Goal: Complete application form

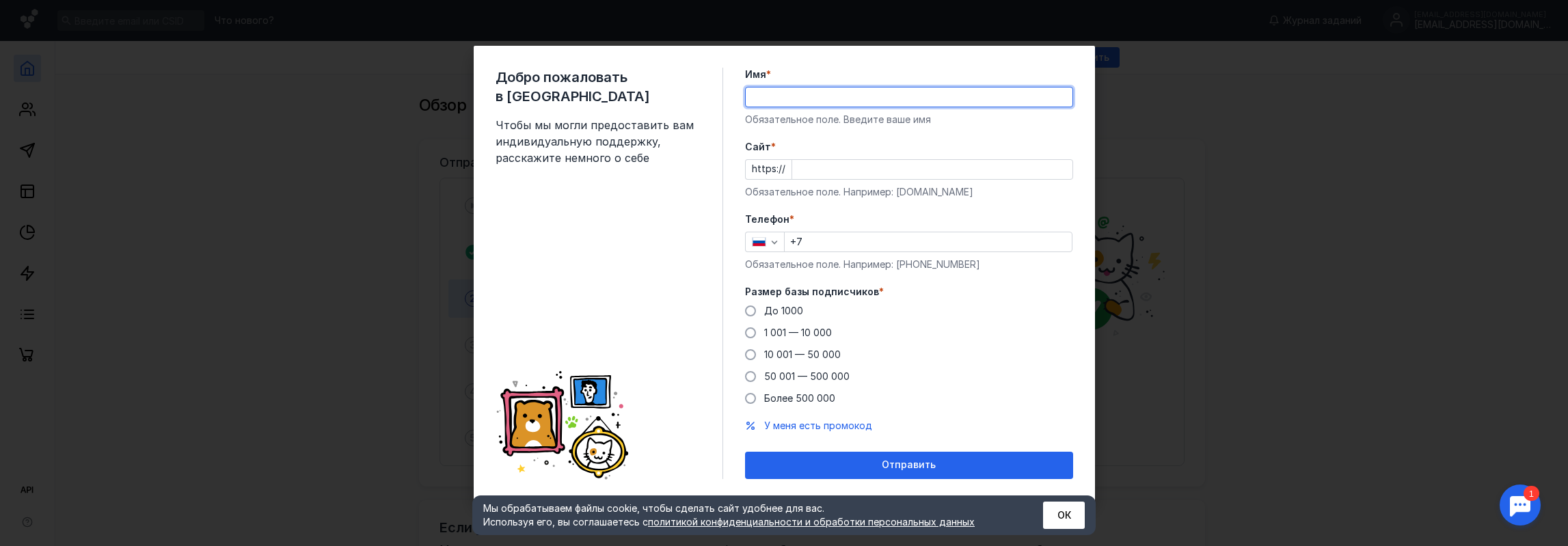
click at [784, 100] on input "Имя *" at bounding box center [909, 96] width 326 height 19
drag, startPoint x: 802, startPoint y: 95, endPoint x: 687, endPoint y: 92, distance: 115.0
click at [687, 92] on div "Добро пожаловать в Sendsay Чтобы мы могли предоставить вам индивидуальную подде…" at bounding box center [784, 273] width 622 height 455
drag, startPoint x: 786, startPoint y: 96, endPoint x: 959, endPoint y: 99, distance: 173.0
click at [941, 96] on input "[PERSON_NAME]" at bounding box center [909, 96] width 326 height 19
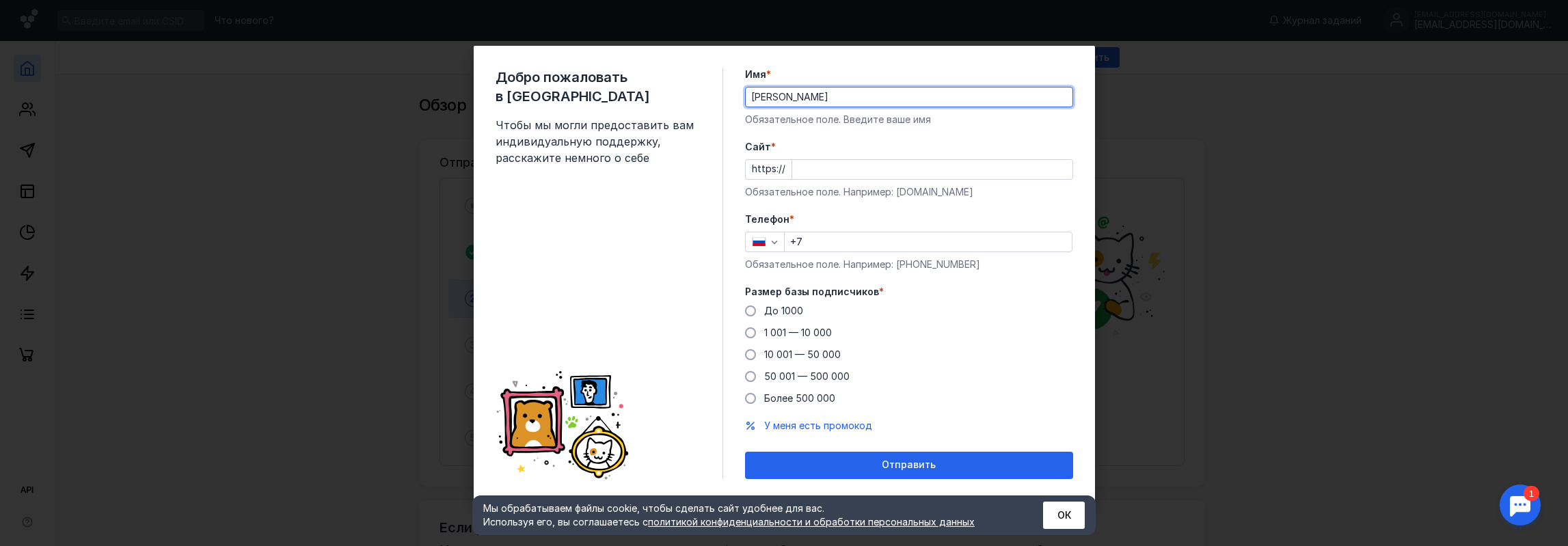
type input "[PERSON_NAME]"
click at [835, 171] on input "Cайт *" at bounding box center [933, 169] width 280 height 19
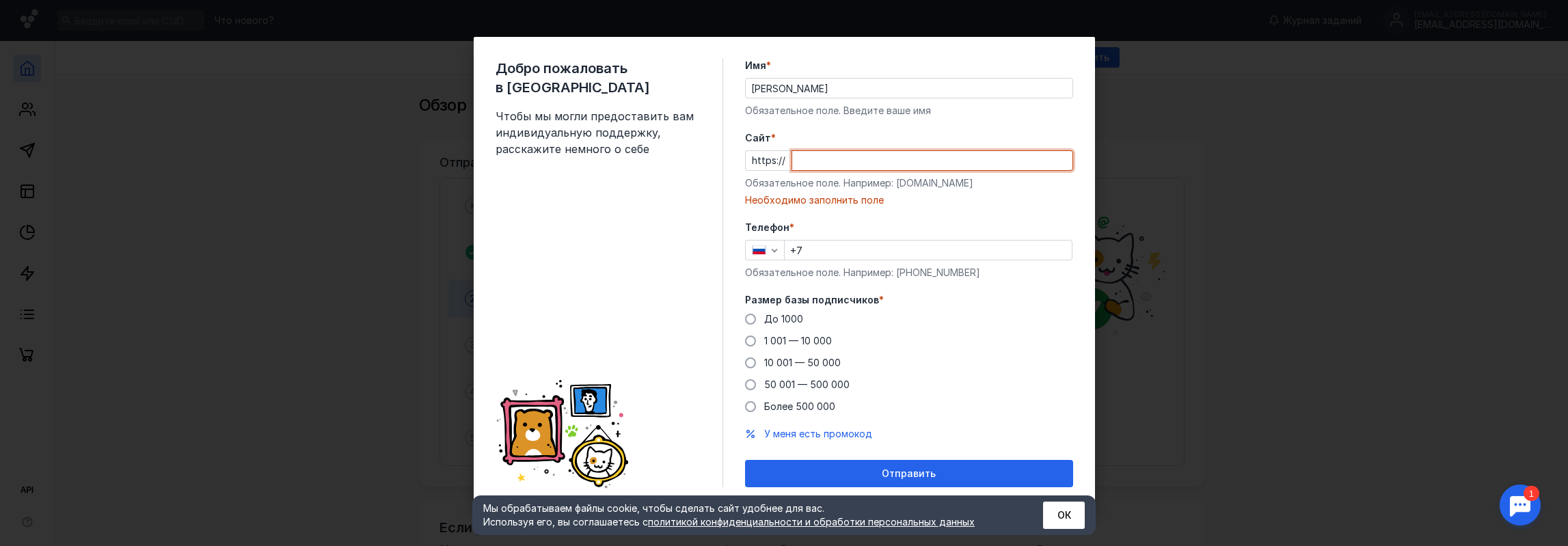
paste input "[DOMAIN_NAME]"
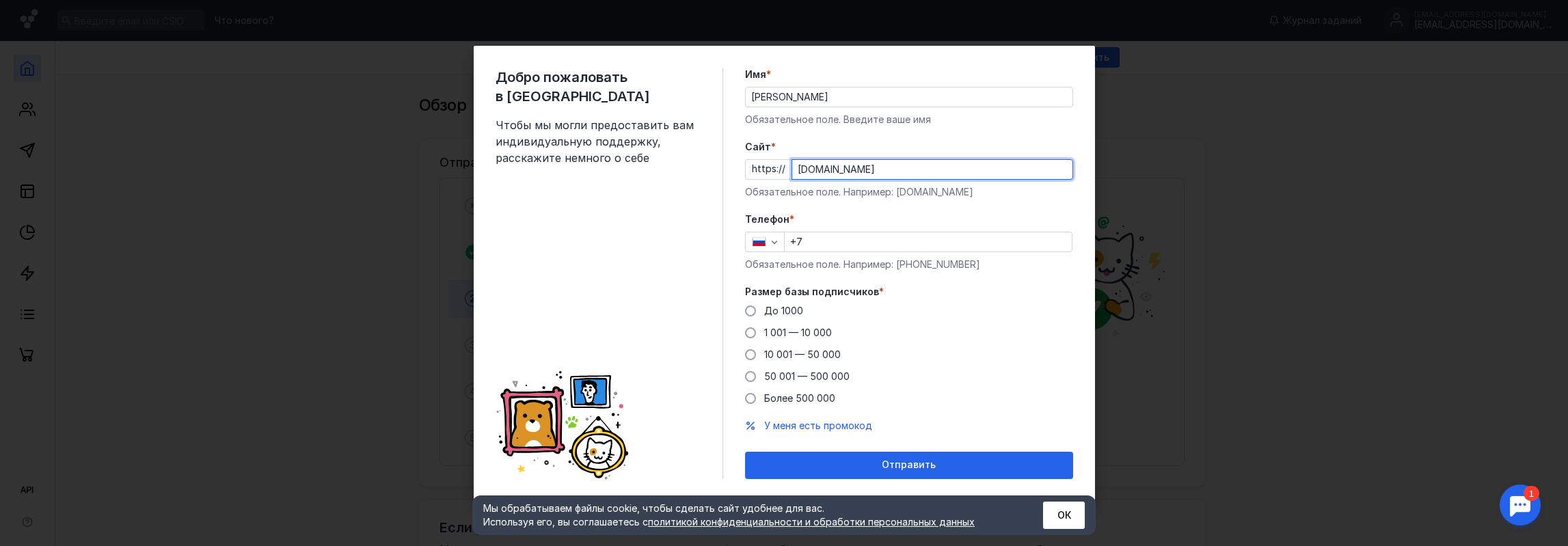
type input "[DOMAIN_NAME]"
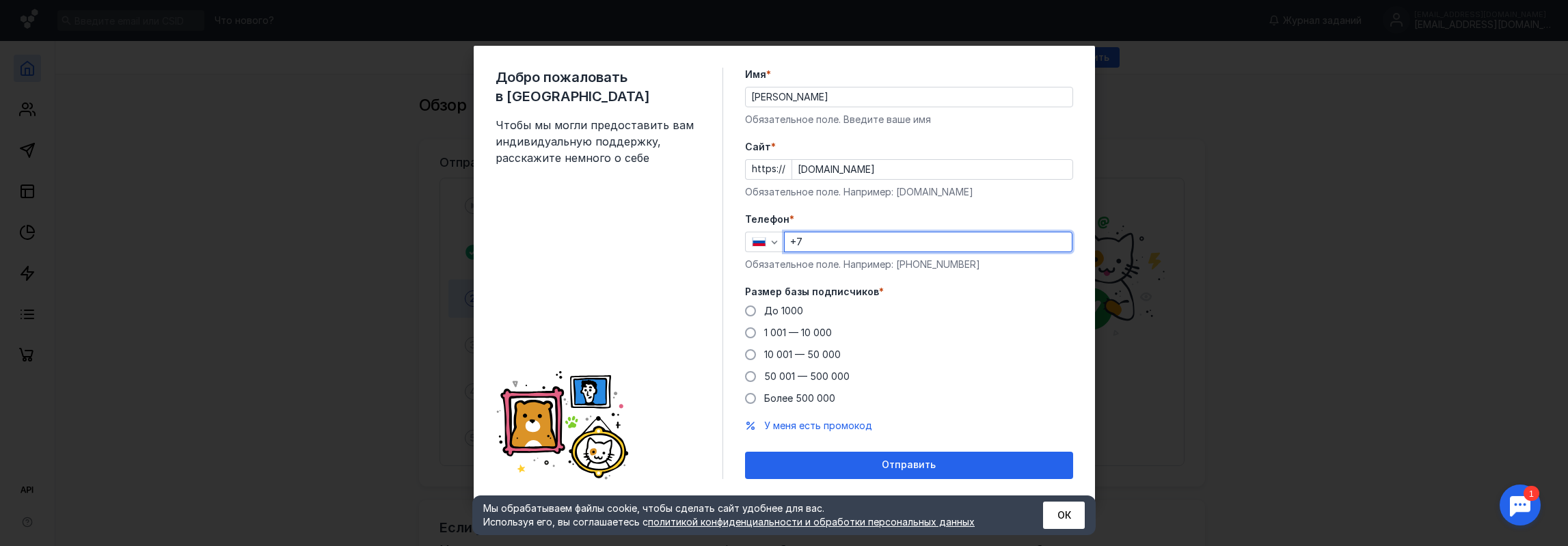
click at [820, 238] on input "+7" at bounding box center [928, 241] width 287 height 19
type input "[PHONE_NUMBER]"
click at [752, 334] on span at bounding box center [750, 332] width 11 height 11
click at [0, 0] on input "1 001 — 10 000" at bounding box center [0, 0] width 0 height 0
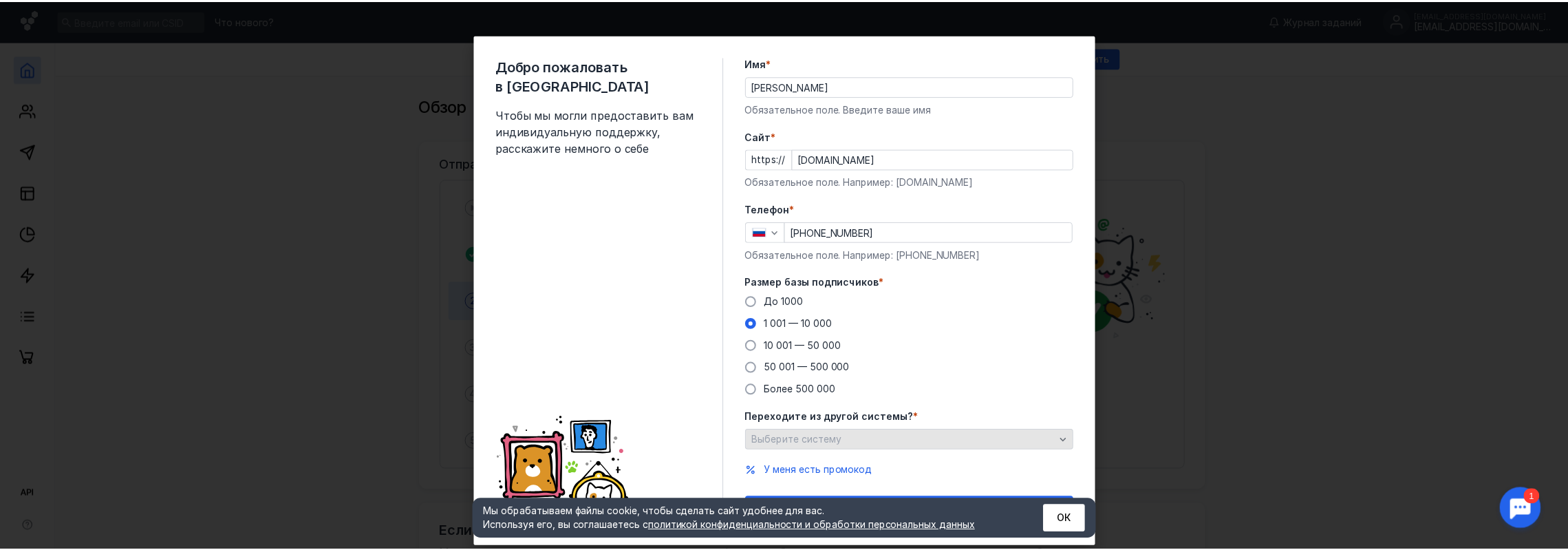
scroll to position [30, 0]
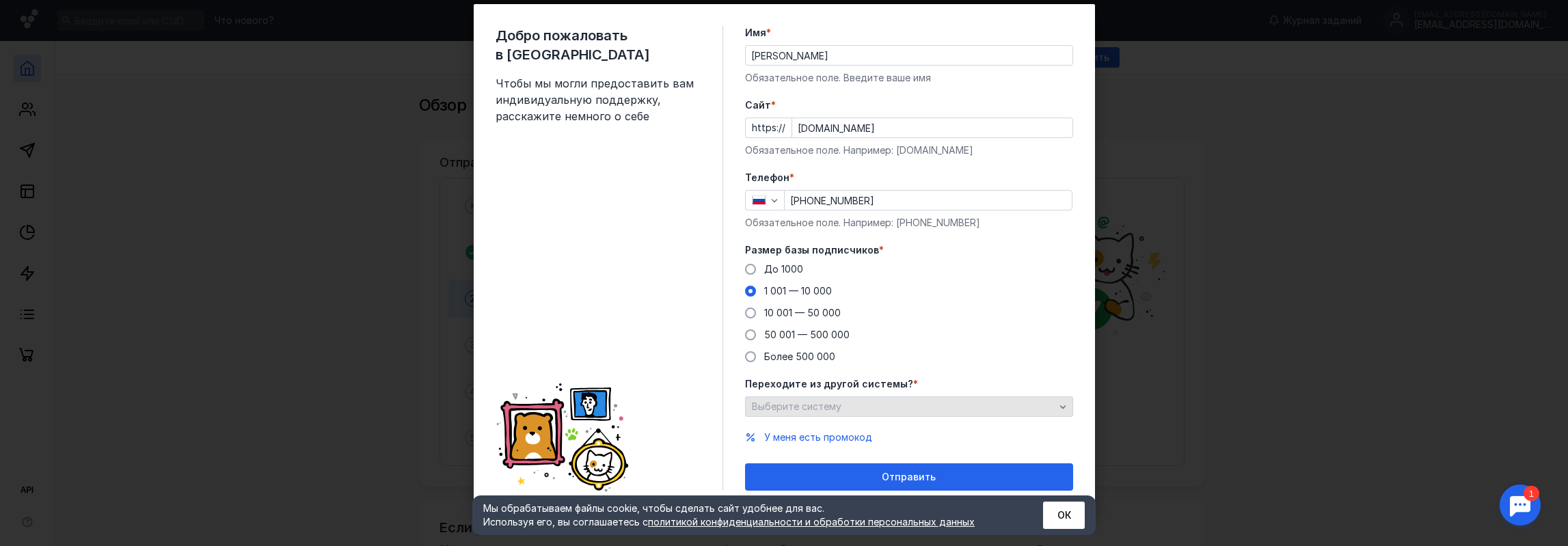
click at [845, 407] on div "Выберите систему" at bounding box center [904, 407] width 310 height 11
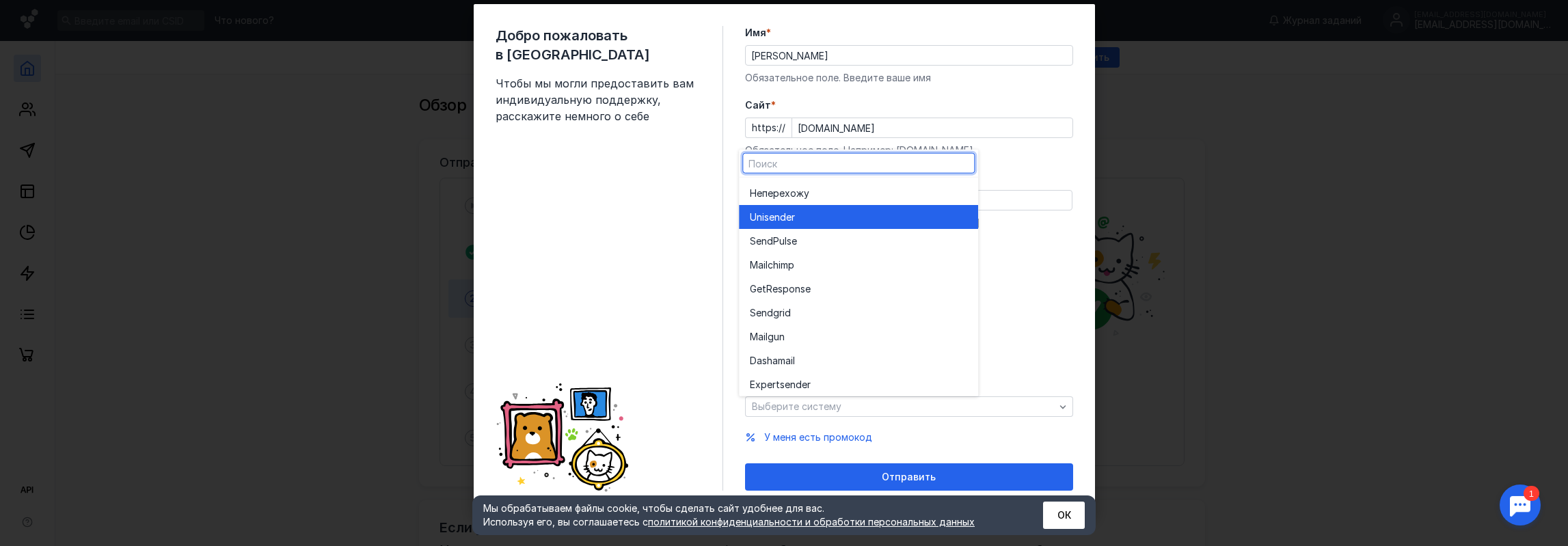
click at [806, 226] on div "Unisende r" at bounding box center [859, 217] width 218 height 24
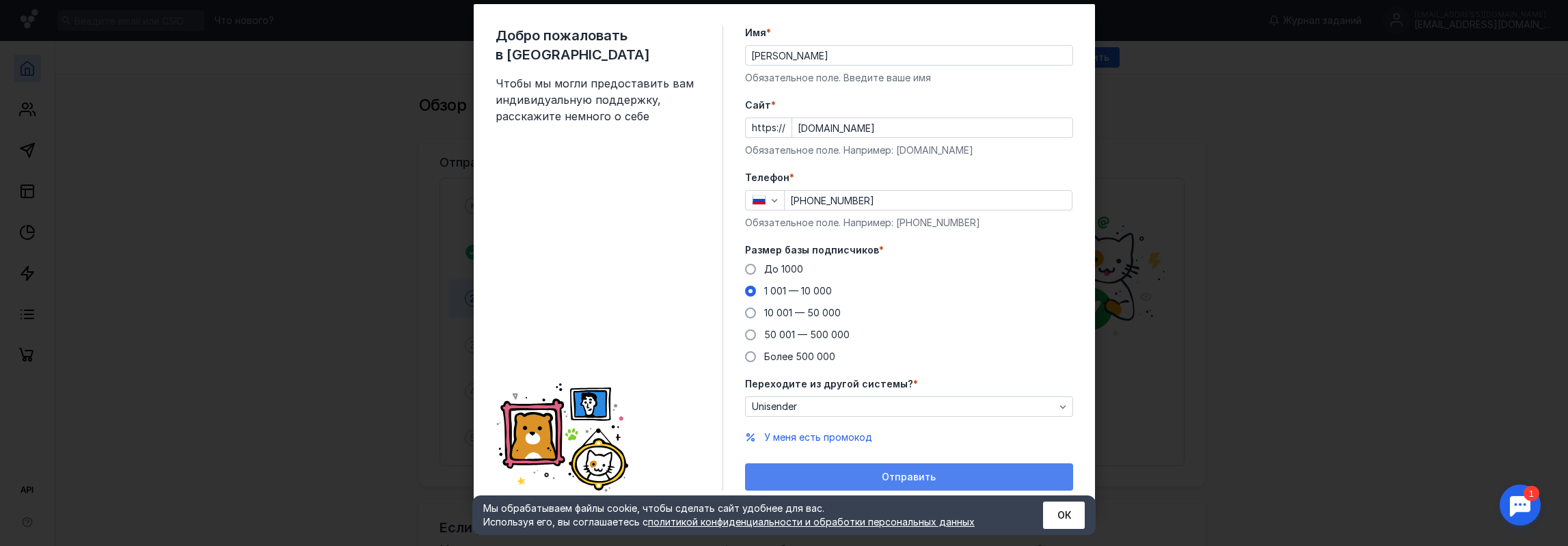
click at [884, 472] on span "Отправить" at bounding box center [909, 477] width 54 height 11
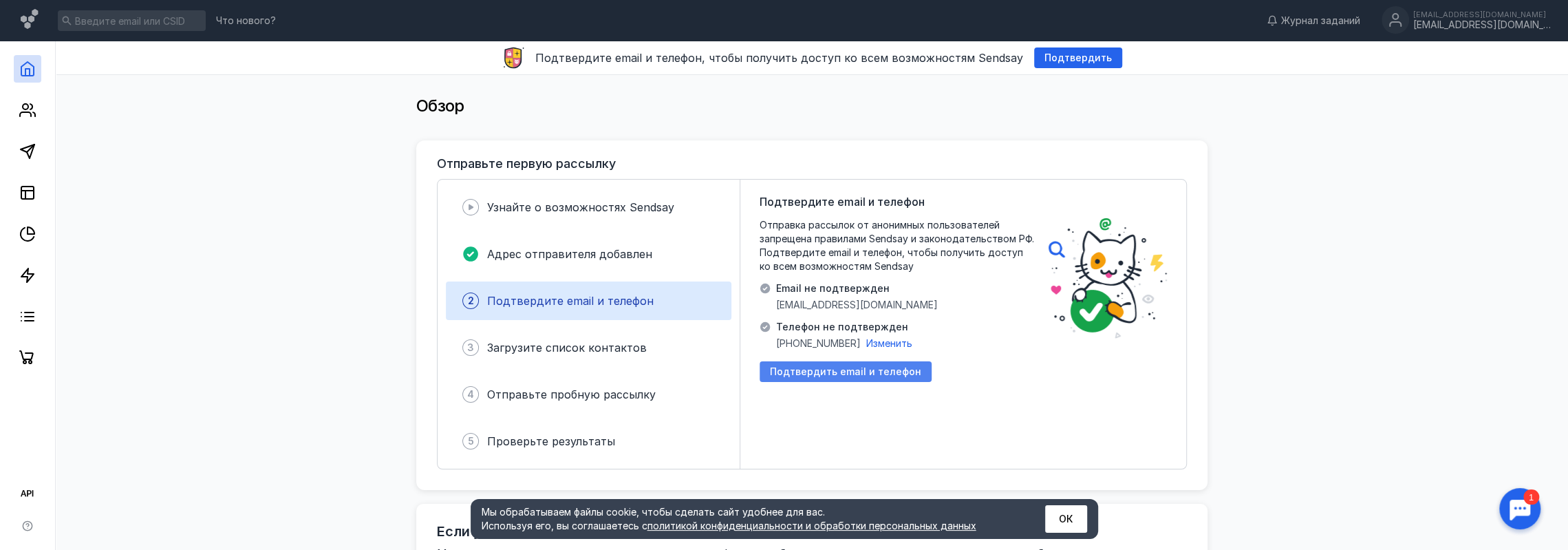
click at [821, 367] on span "Подтвердить email и телефон" at bounding box center [845, 372] width 151 height 12
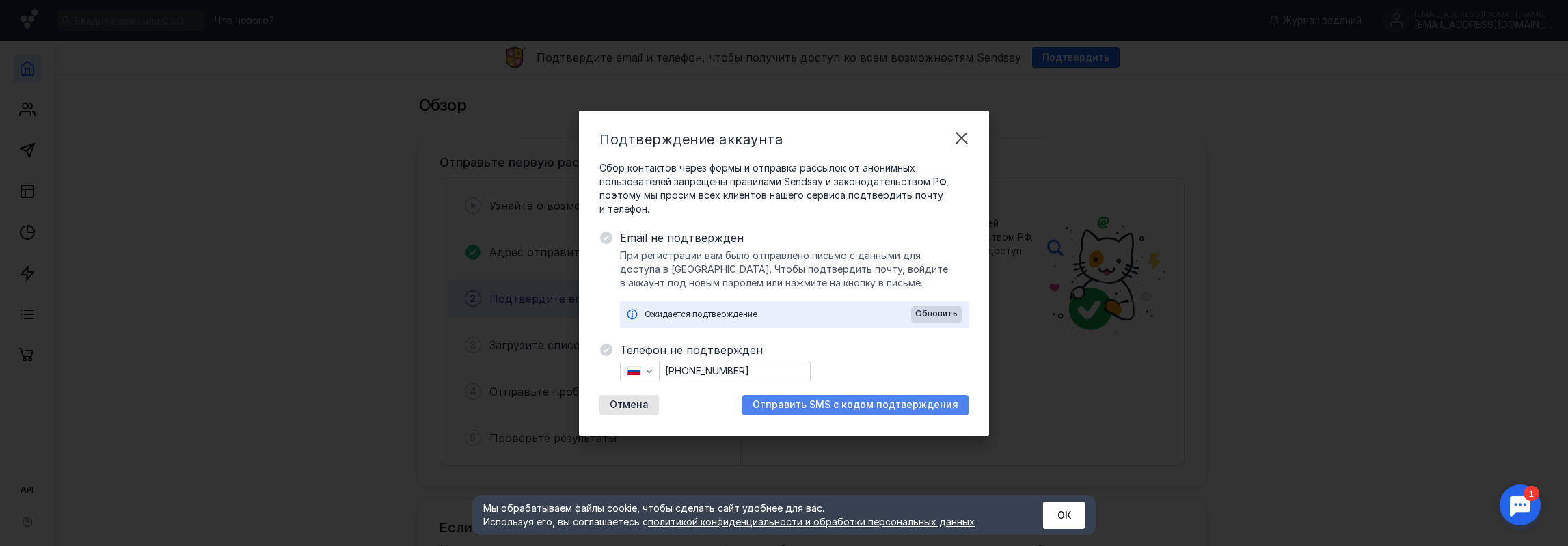
click at [845, 407] on span "Отправить SMS с кодом подтверждения" at bounding box center [855, 404] width 206 height 11
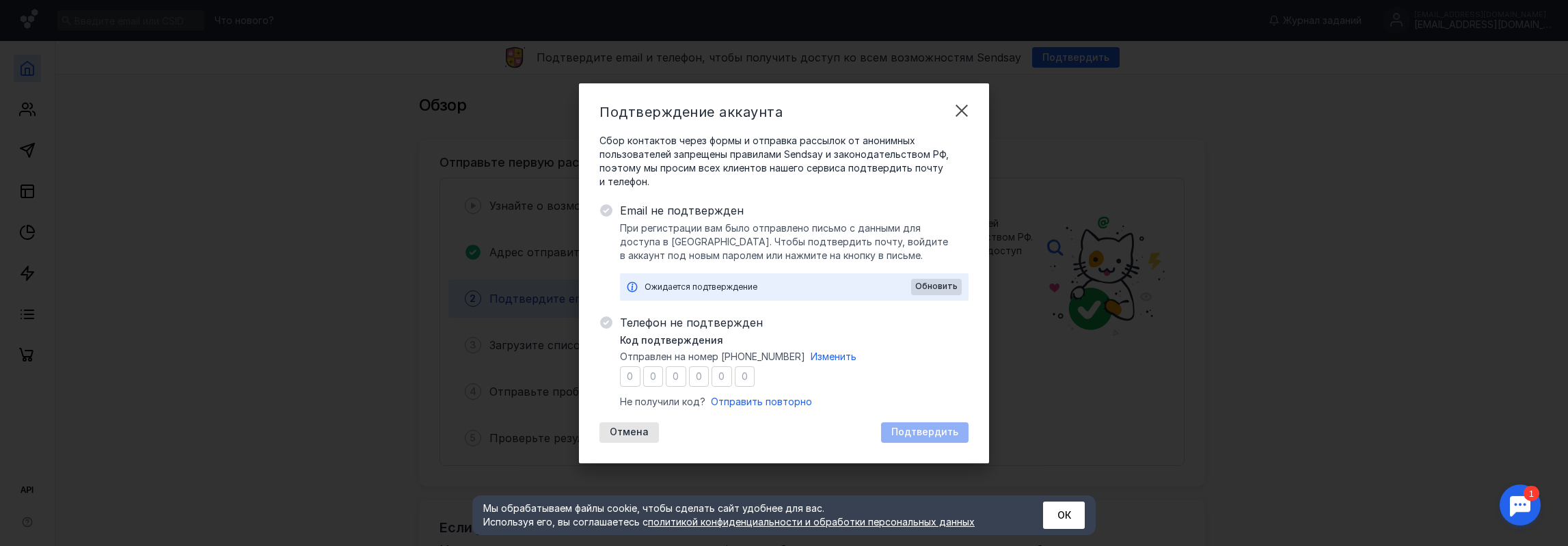
type input "9"
type input "3"
type input "5"
type input "4"
type input "5"
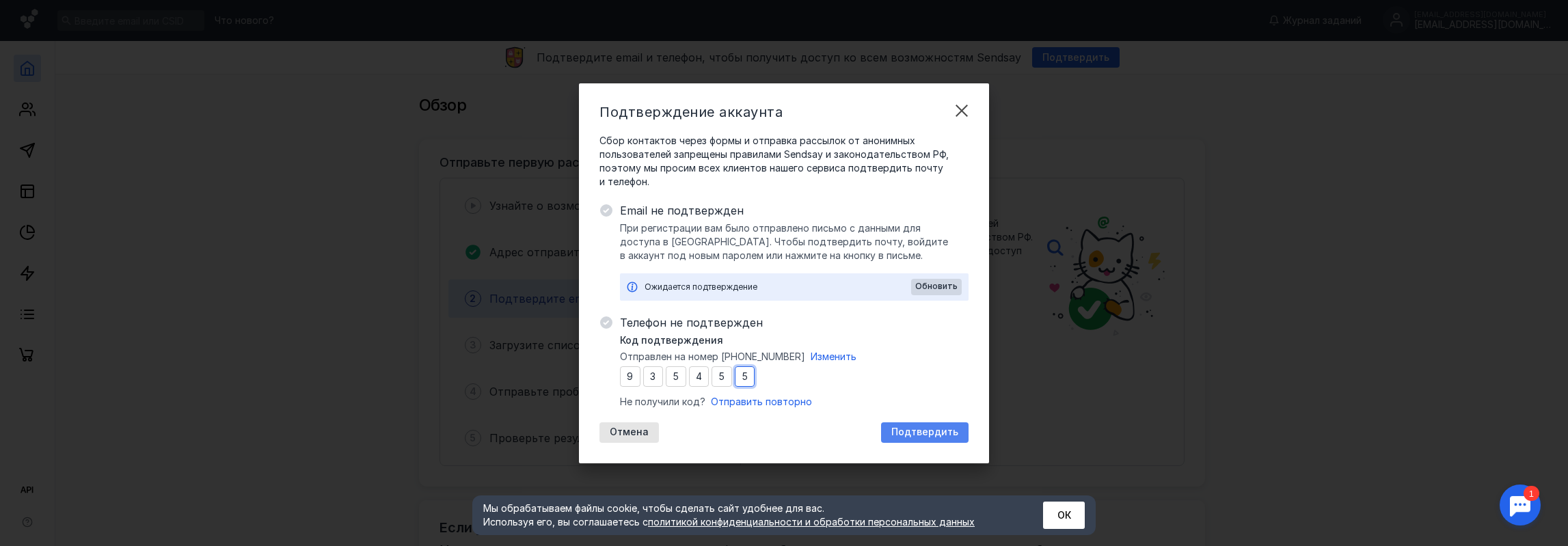
type input "5"
click at [934, 436] on span "Подтвердить" at bounding box center [924, 432] width 67 height 11
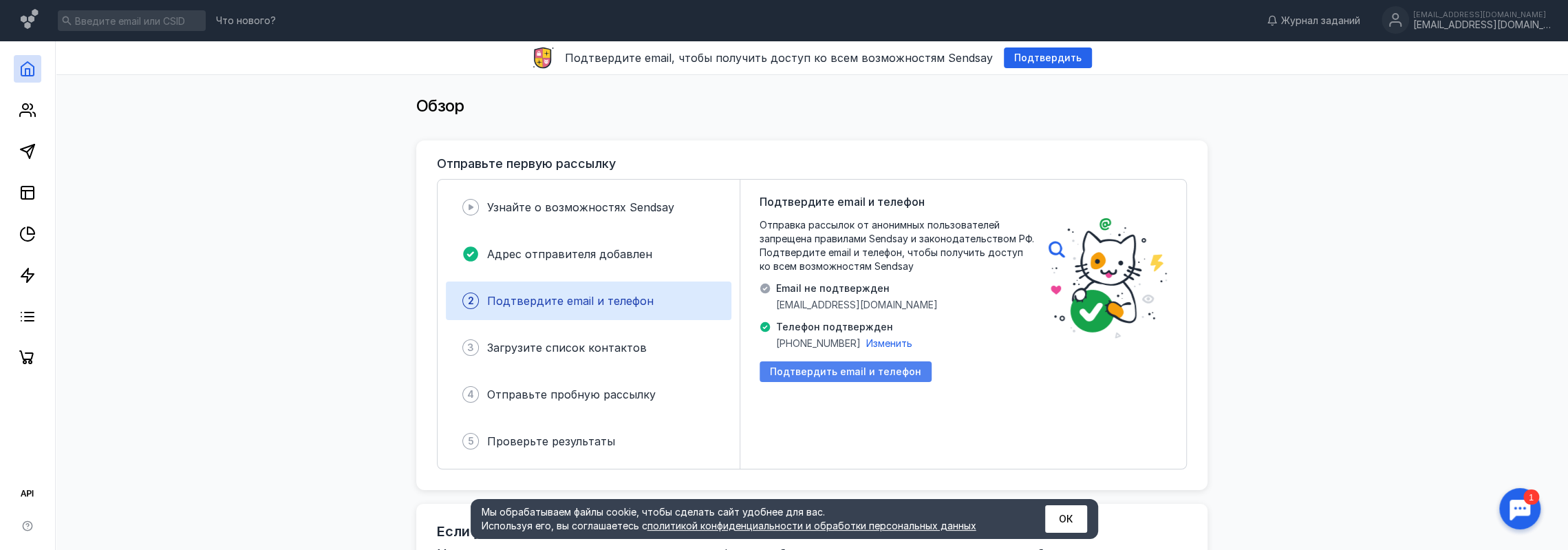
click at [794, 373] on span "Подтвердить email и телефон" at bounding box center [845, 372] width 151 height 12
